Goal: Navigation & Orientation: Find specific page/section

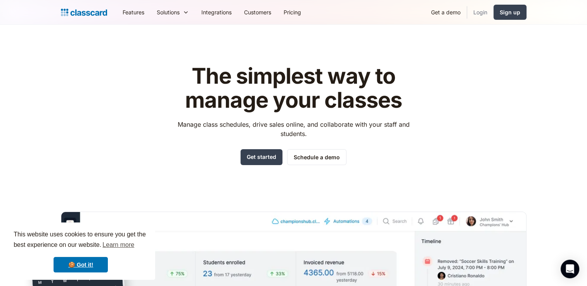
click at [478, 14] on link "Login" at bounding box center [480, 11] width 26 height 17
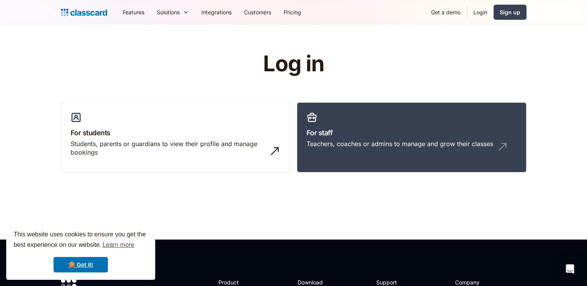
click at [479, 10] on link "Login" at bounding box center [480, 11] width 26 height 17
click at [484, 12] on link "Login" at bounding box center [480, 11] width 26 height 17
click at [481, 12] on link "Login" at bounding box center [480, 11] width 26 height 17
click at [84, 261] on link "🍪 Got it!" at bounding box center [81, 265] width 54 height 16
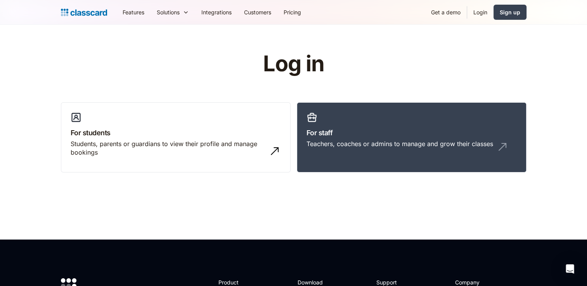
click at [480, 10] on link "Login" at bounding box center [480, 11] width 26 height 17
click at [346, 128] on h3 "For staff" at bounding box center [412, 133] width 210 height 10
